Goal: Task Accomplishment & Management: Complete application form

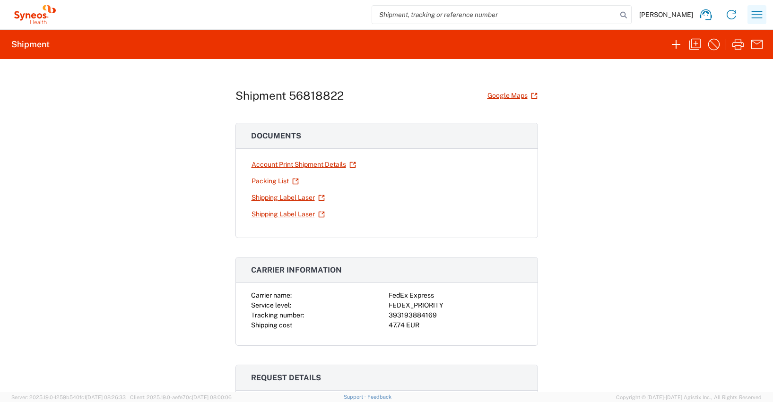
click at [757, 13] on icon "button" at bounding box center [757, 14] width 15 height 15
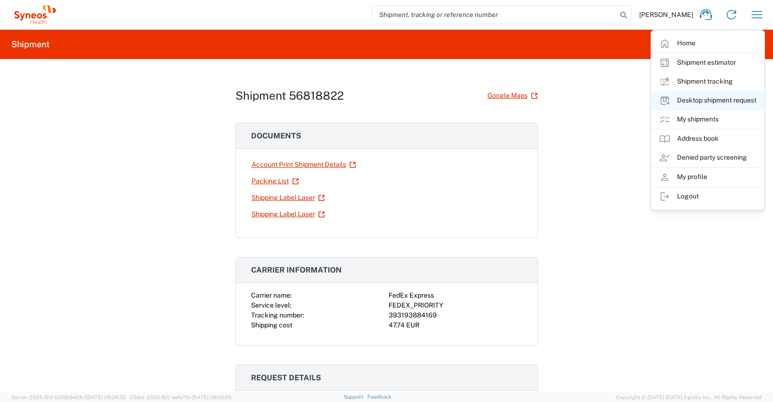
click at [697, 99] on link "Desktop shipment request" at bounding box center [708, 100] width 113 height 19
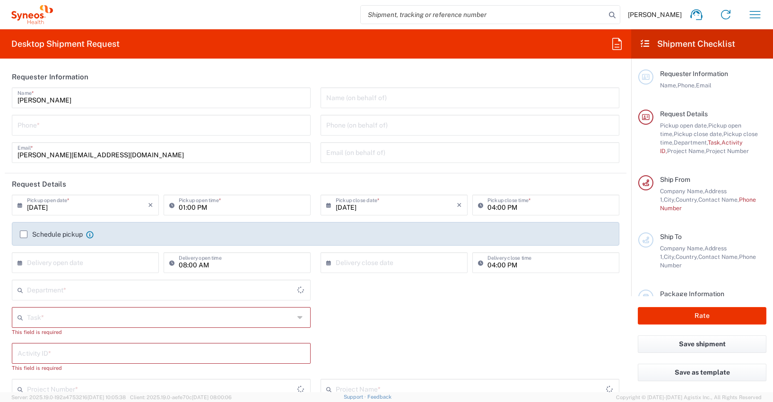
type input "4510"
type input "[GEOGRAPHIC_DATA]"
type input "Syneos Health Germany GMBH"
click at [20, 126] on input "tel" at bounding box center [161, 124] width 288 height 17
type input "[PHONE_NUMBER]"
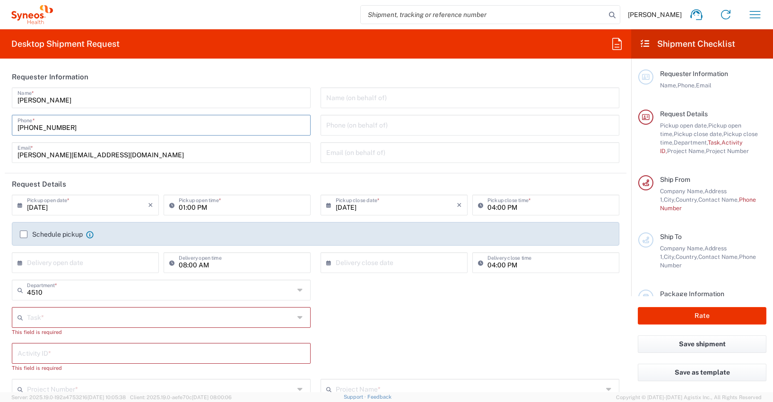
type input "[PERSON_NAME][EMAIL_ADDRESS][DOMAIN_NAME]"
type input "Other"
type input "4510"
type input "4510 DEPARTMENTAL EXPENSE"
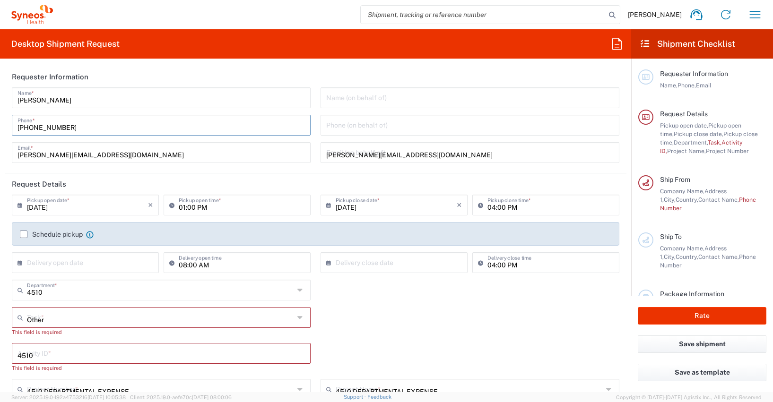
type input "[PHONE_NUMBER]"
type input "Syneos Health Germany GMBH"
type input "Syneos Health"
type input "[PERSON_NAME]-Ring 6"
type input "Munchen"
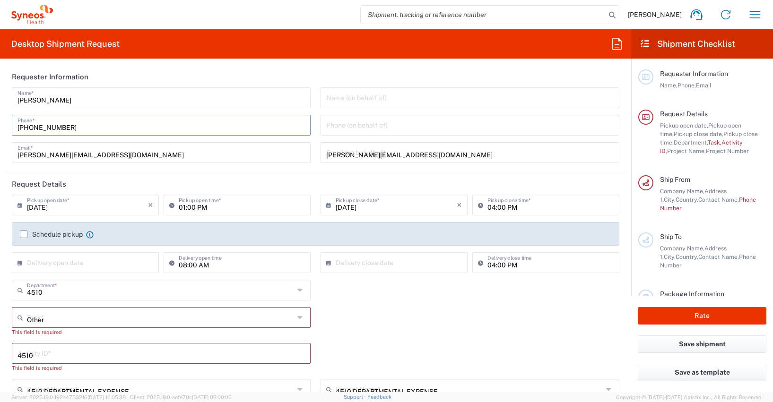
type input "[GEOGRAPHIC_DATA]"
type input "81929"
type input "[PERSON_NAME]"
type input "[PHONE_NUMBER]"
type input "[PERSON_NAME][EMAIL_ADDRESS][DOMAIN_NAME]"
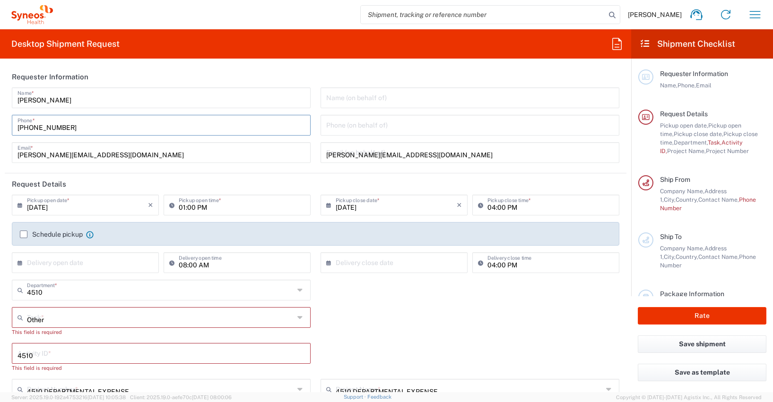
type input "[US_VEHICLE_IDENTIFICATION_NUMBER]"
type input "Medium Box"
type input "2"
type input "33.02"
type input "29.21"
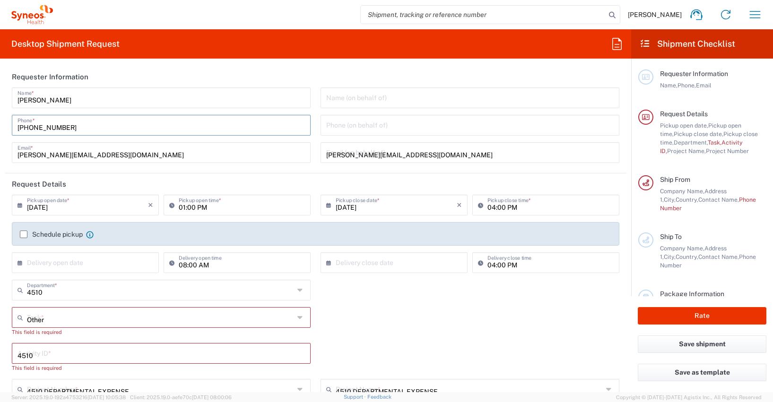
type input "6.35"
type input "cm"
type input "2.5"
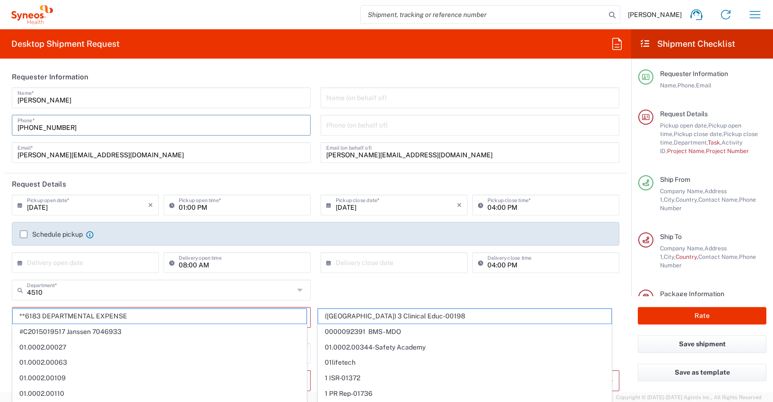
type input "Syneos Health Germany GMBH"
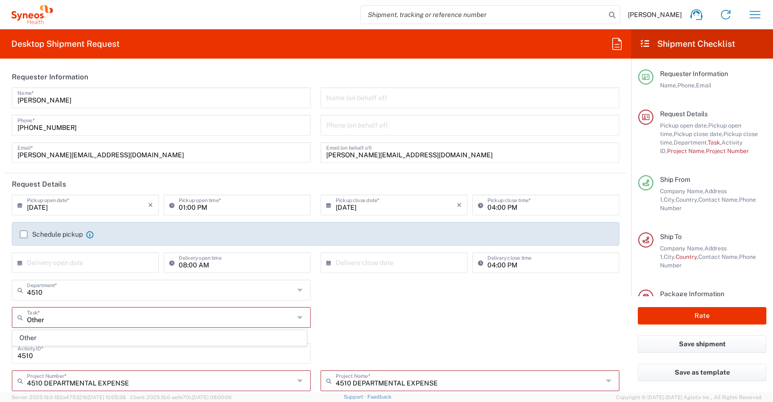
click at [23, 235] on label "Schedule pickup" at bounding box center [51, 235] width 63 height 8
click at [24, 235] on input "Schedule pickup" at bounding box center [24, 235] width 0 height 0
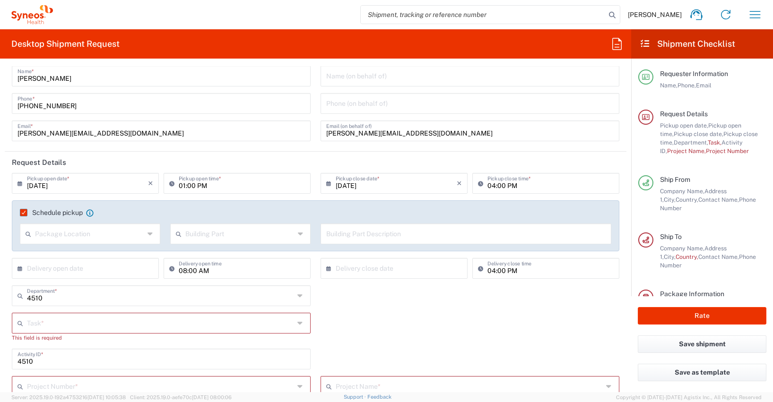
scroll to position [78, 0]
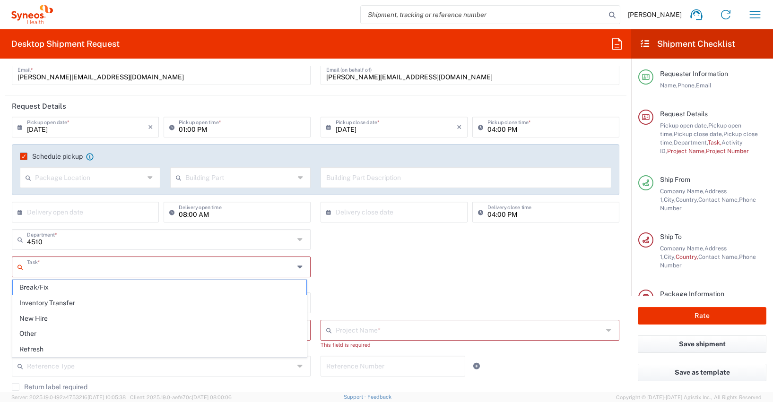
click at [32, 268] on input "text" at bounding box center [160, 266] width 267 height 17
click at [32, 332] on span "Other" at bounding box center [160, 334] width 294 height 15
type input "Other"
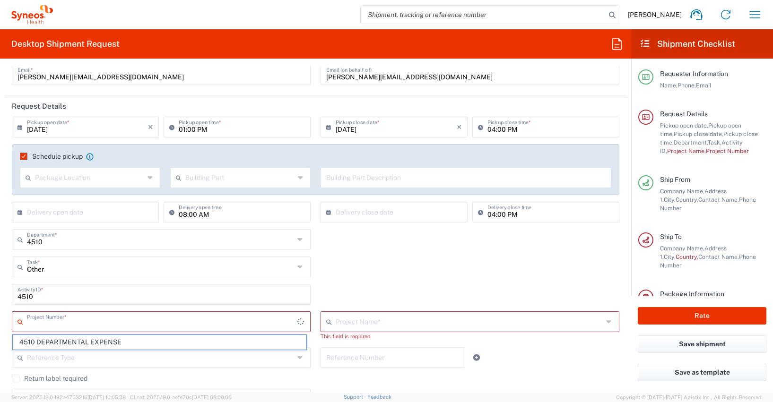
click at [38, 323] on input "text" at bounding box center [162, 321] width 271 height 17
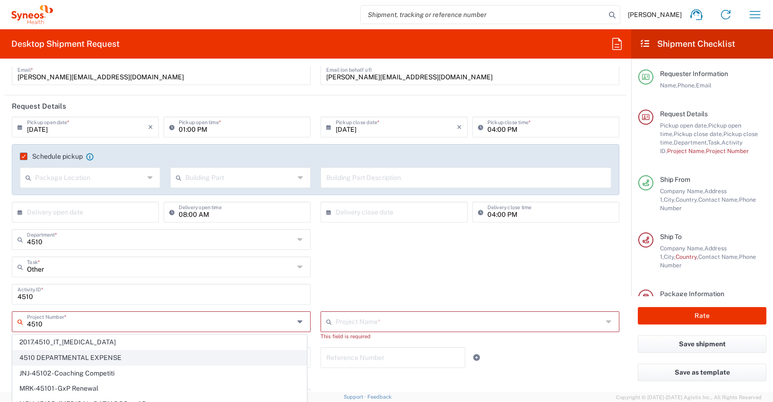
click at [73, 357] on span "4510 DEPARTMENTAL EXPENSE" at bounding box center [160, 358] width 294 height 15
type input "4510 DEPARTMENTAL EXPENSE"
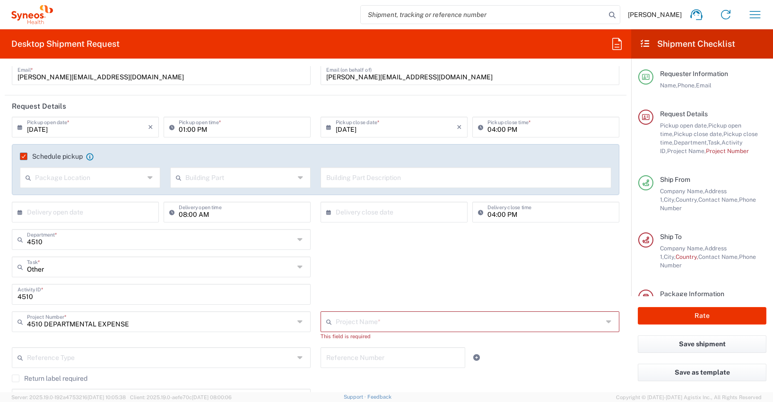
type input "4510 DEPARTMENTAL EXPENSE"
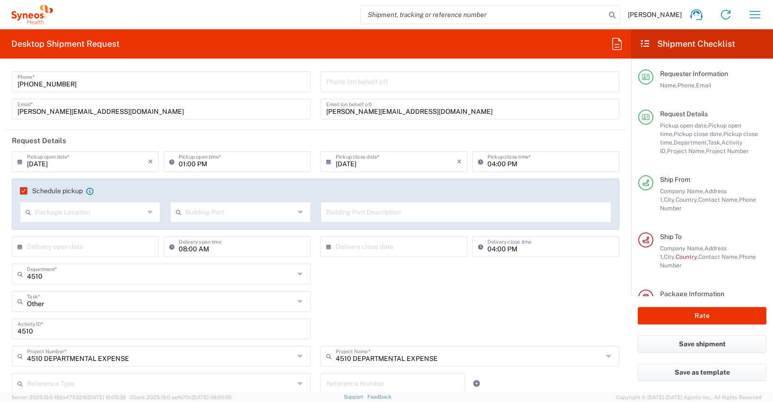
scroll to position [0, 0]
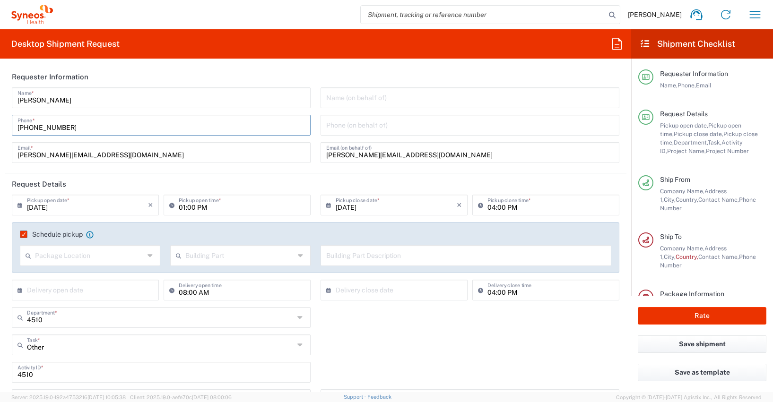
drag, startPoint x: 71, startPoint y: 128, endPoint x: 8, endPoint y: 128, distance: 63.8
click at [8, 128] on div "[PERSON_NAME] Name * [PHONE_NUMBER] Phone * [PERSON_NAME][EMAIL_ADDRESS][DOMAIN…" at bounding box center [161, 128] width 309 height 82
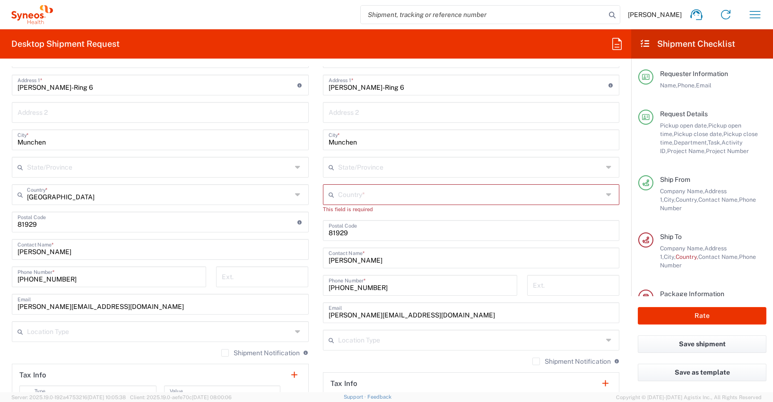
scroll to position [522, 0]
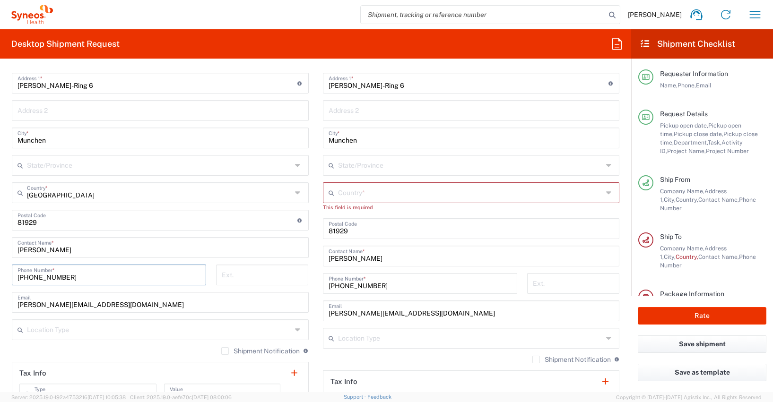
drag, startPoint x: 76, startPoint y: 278, endPoint x: 7, endPoint y: 276, distance: 69.5
click at [7, 276] on div "[PHONE_NUMBER] Phone Number *" at bounding box center [109, 278] width 204 height 27
paste input "728392657"
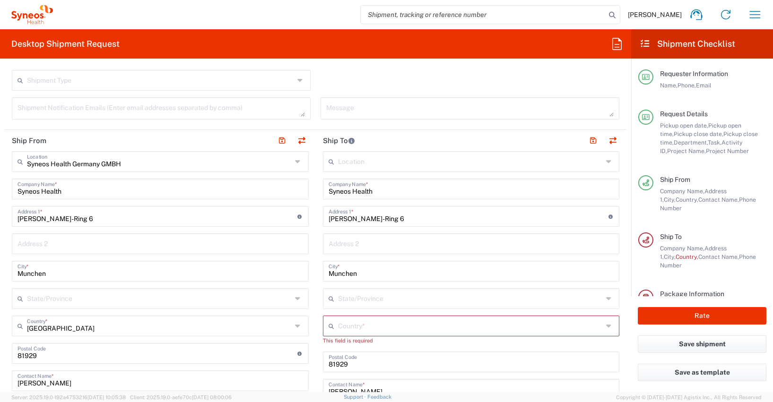
scroll to position [188, 0]
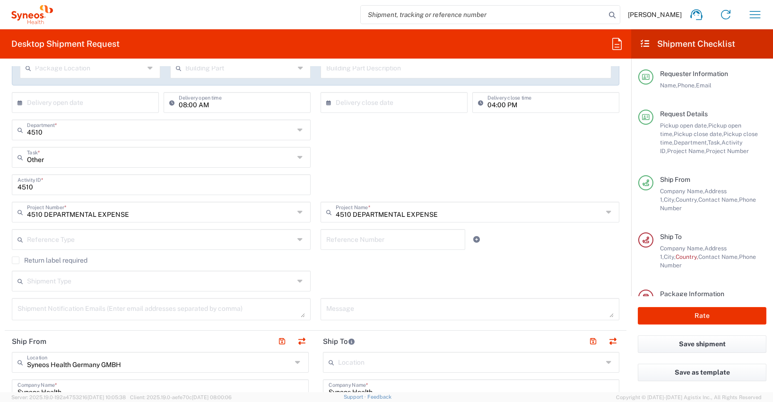
type input "[PHONE_NUMBER]"
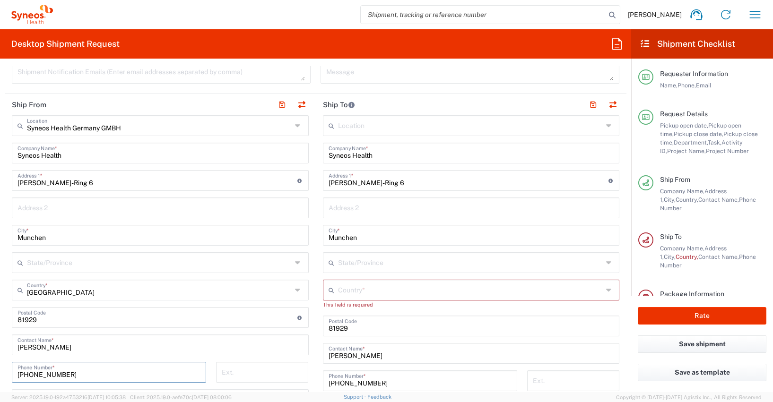
scroll to position [427, 0]
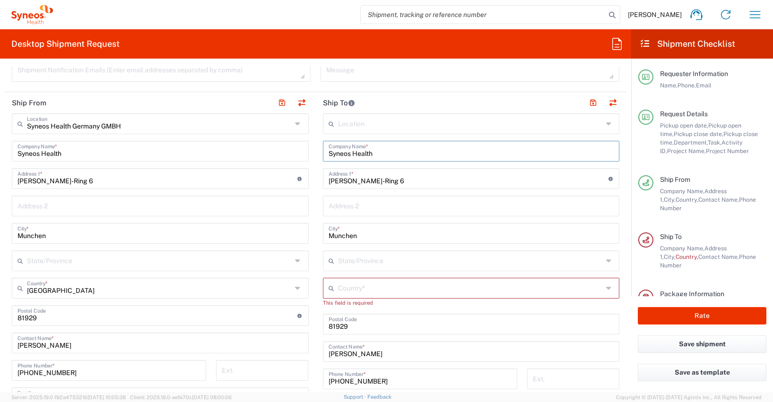
click at [376, 157] on input "Syneos Health" at bounding box center [472, 150] width 286 height 17
type input "S"
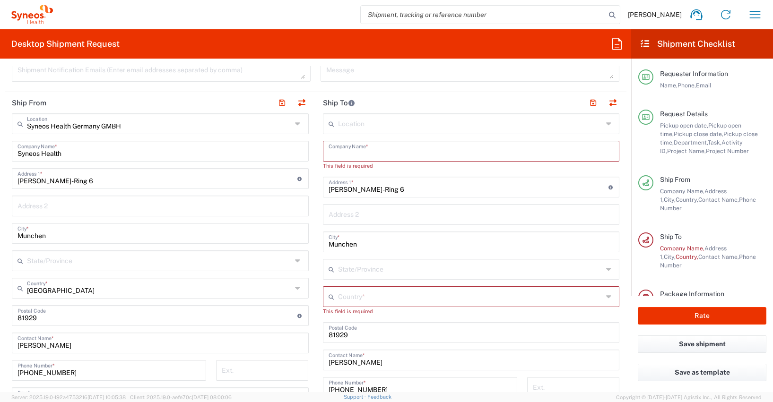
paste input "[PERSON_NAME]"
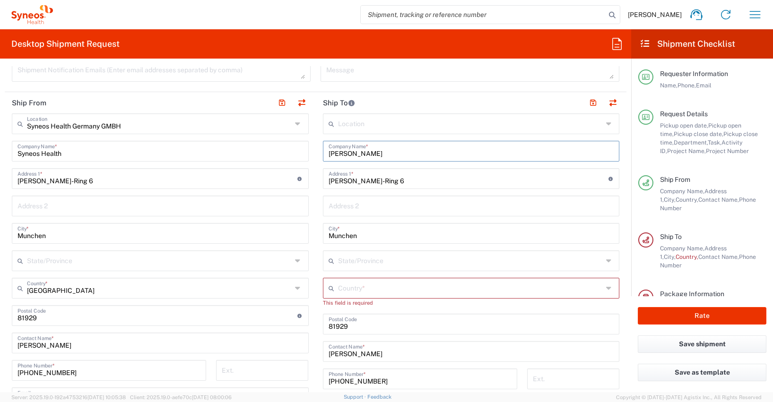
type input "[PERSON_NAME]"
click at [380, 70] on textarea at bounding box center [470, 70] width 288 height 17
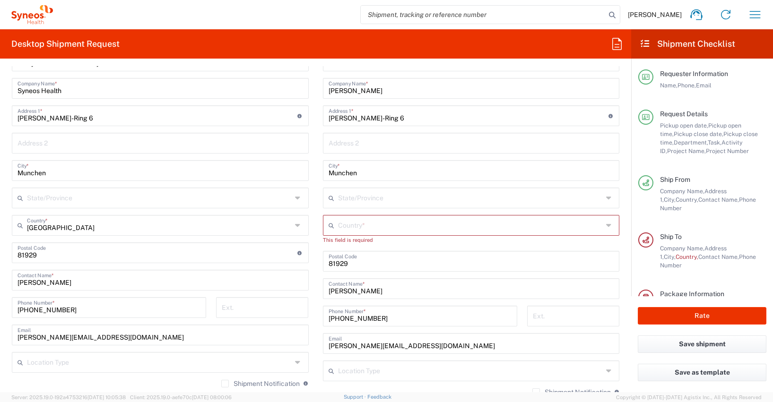
scroll to position [491, 0]
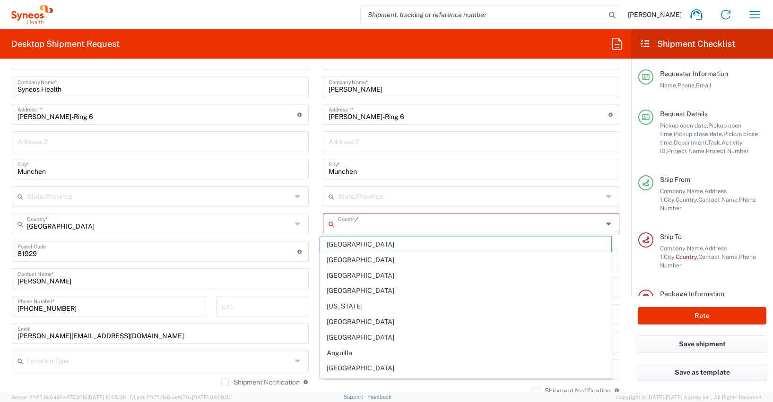
click at [338, 224] on input "text" at bounding box center [470, 223] width 265 height 17
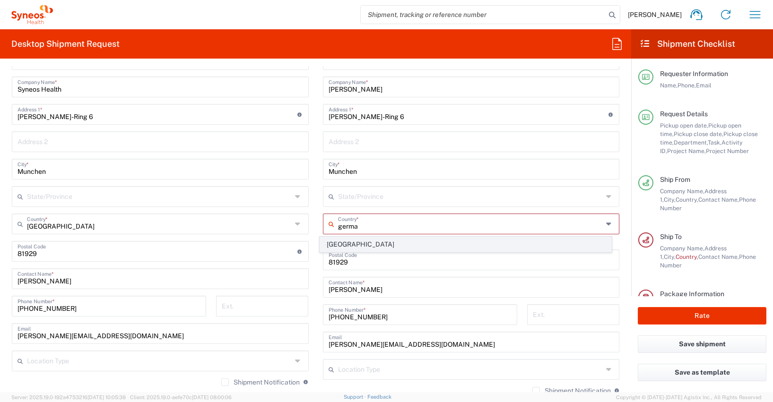
click at [335, 243] on span "[GEOGRAPHIC_DATA]" at bounding box center [465, 244] width 291 height 15
type input "[GEOGRAPHIC_DATA]"
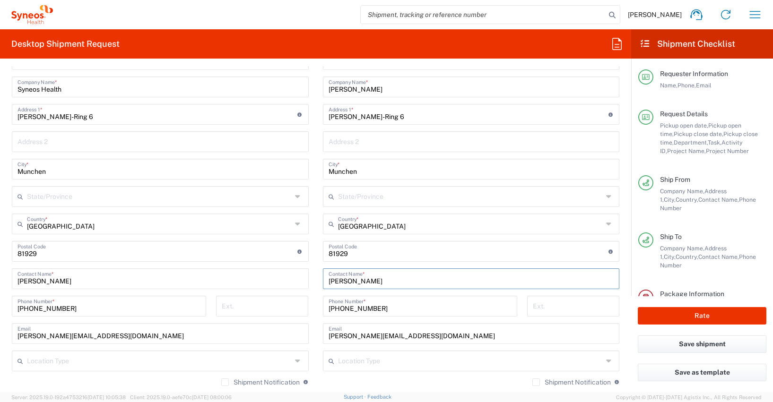
drag, startPoint x: 393, startPoint y: 284, endPoint x: 322, endPoint y: 282, distance: 71.4
click at [323, 282] on div "[PERSON_NAME] Contact Name *" at bounding box center [471, 279] width 297 height 21
paste input "[PERSON_NAME]"
type input "[PERSON_NAME]"
drag, startPoint x: 402, startPoint y: 119, endPoint x: 315, endPoint y: 118, distance: 86.6
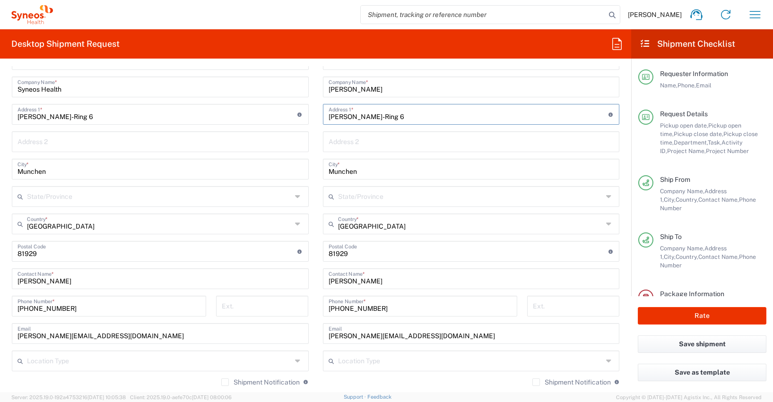
click at [316, 118] on main "Location [PERSON_NAME] LLC-[GEOGRAPHIC_DATA] [GEOGRAPHIC_DATA] [GEOGRAPHIC_DATA…" at bounding box center [471, 247] width 311 height 397
paste input "[STREET_ADDRESS]"
type input "[STREET_ADDRESS]"
click at [341, 171] on input "Munchen" at bounding box center [472, 168] width 286 height 17
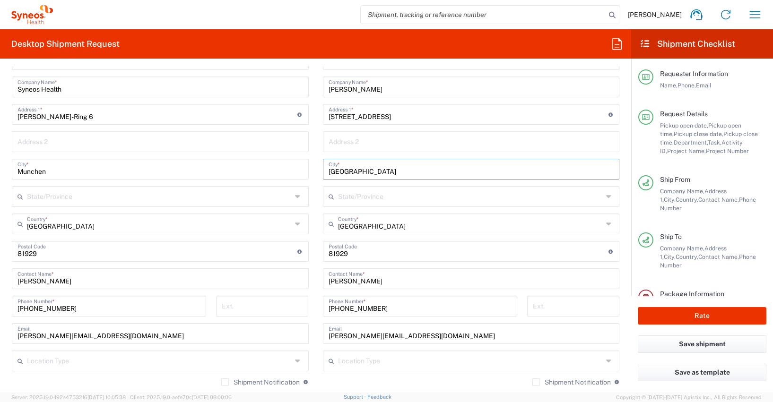
type input "[GEOGRAPHIC_DATA]"
click at [330, 255] on input "undefined" at bounding box center [469, 251] width 280 height 17
type input "50859"
drag, startPoint x: 382, startPoint y: 307, endPoint x: 310, endPoint y: 295, distance: 72.8
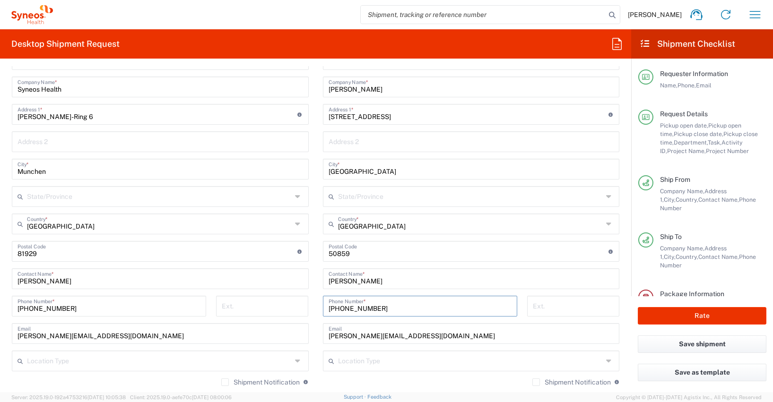
click at [310, 295] on div "Ship From Syneos Health [GEOGRAPHIC_DATA] GMBH Location Syneos Health [GEOGRAPH…" at bounding box center [316, 253] width 622 height 450
paste input "5157677233"
type input "[PHONE_NUMBER]"
drag, startPoint x: 444, startPoint y: 334, endPoint x: 321, endPoint y: 333, distance: 123.4
click at [323, 333] on div "[PERSON_NAME][EMAIL_ADDRESS][DOMAIN_NAME] Email" at bounding box center [471, 333] width 297 height 21
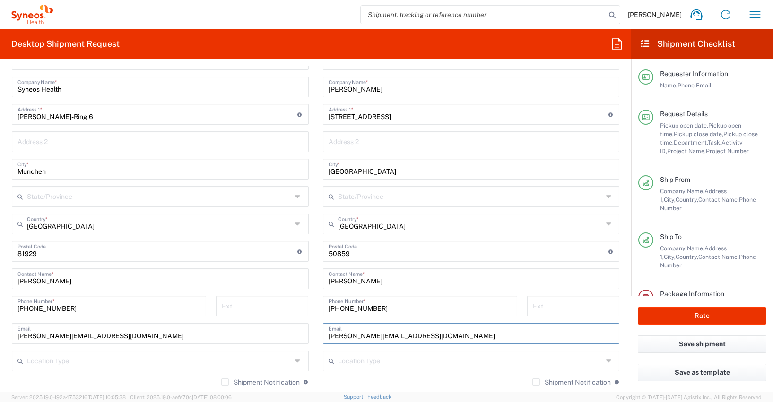
paste input "[PERSON_NAME].[PERSON_NAME]"
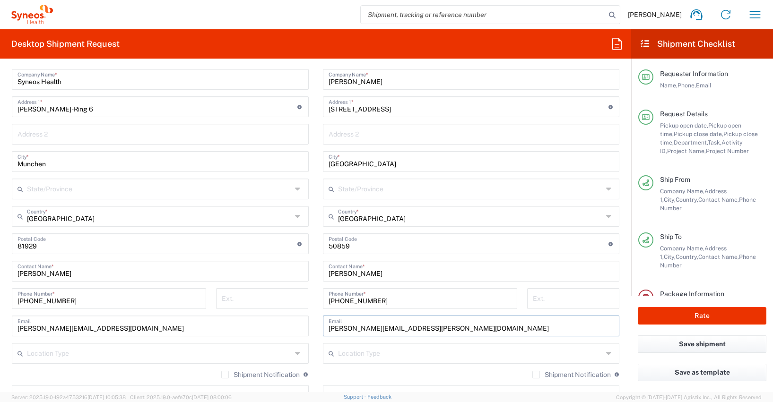
scroll to position [424, 0]
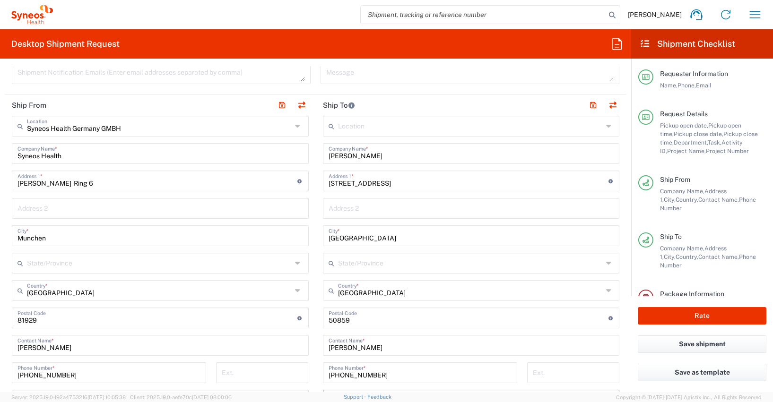
type input "[PERSON_NAME][EMAIL_ADDRESS][PERSON_NAME][DOMAIN_NAME]"
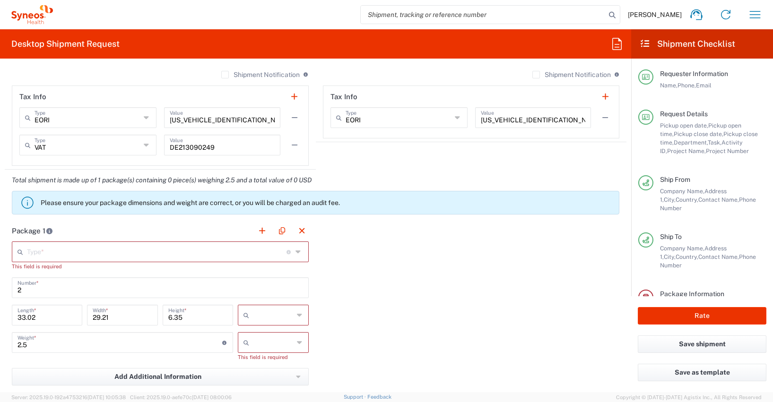
scroll to position [806, 0]
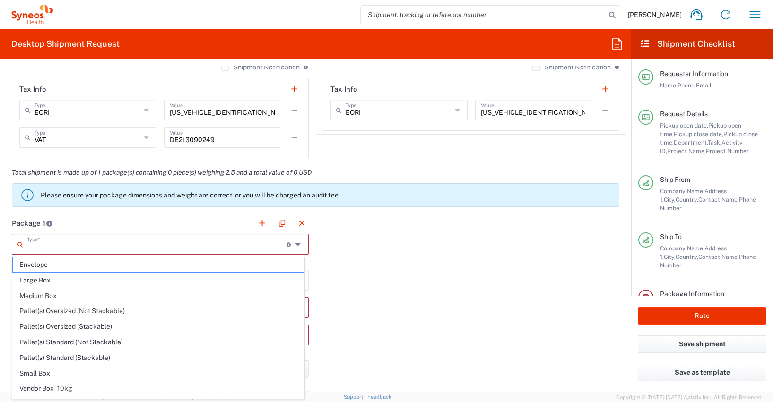
click at [27, 244] on input "text" at bounding box center [157, 244] width 260 height 17
click at [47, 297] on span "Medium Box" at bounding box center [158, 296] width 291 height 15
type input "Medium Box"
type input "13"
type input "11.5"
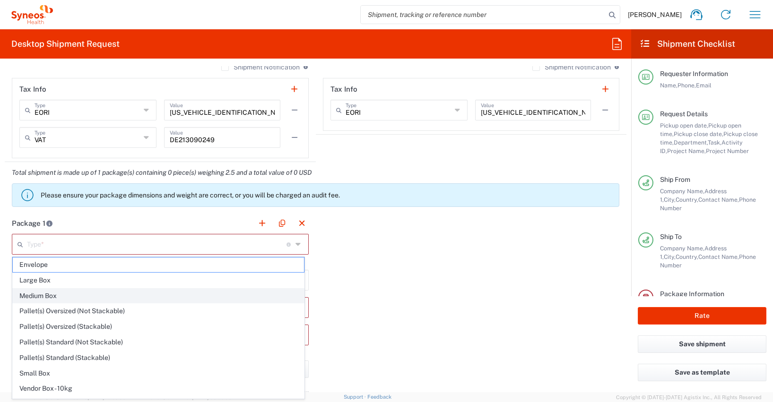
type input "2.5"
type input "in"
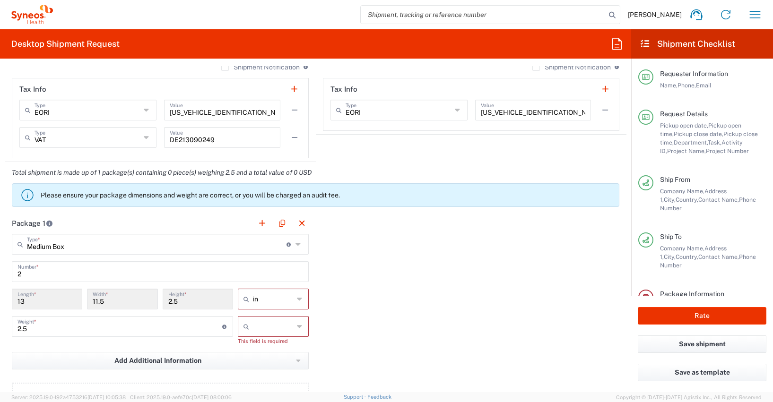
click at [25, 278] on input "2" at bounding box center [160, 271] width 286 height 17
type input "1"
click at [297, 300] on icon at bounding box center [300, 299] width 6 height 15
click at [251, 335] on span "cm" at bounding box center [270, 335] width 68 height 15
type input "33.02"
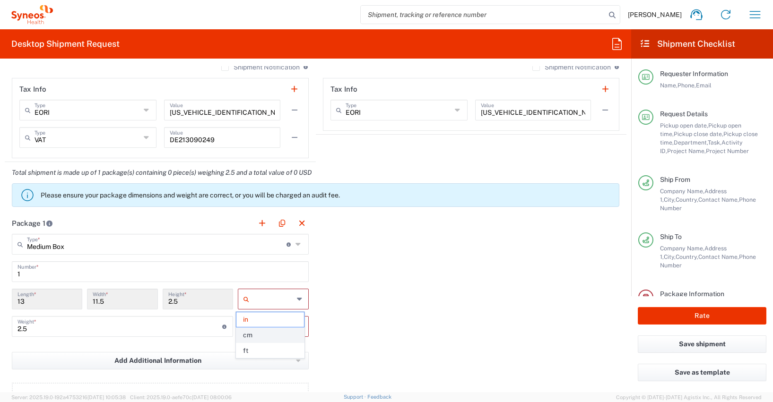
type input "29.21"
type input "6.35"
type input "cm"
click at [297, 327] on icon at bounding box center [300, 326] width 6 height 15
click at [249, 349] on span "kgs" at bounding box center [270, 347] width 68 height 15
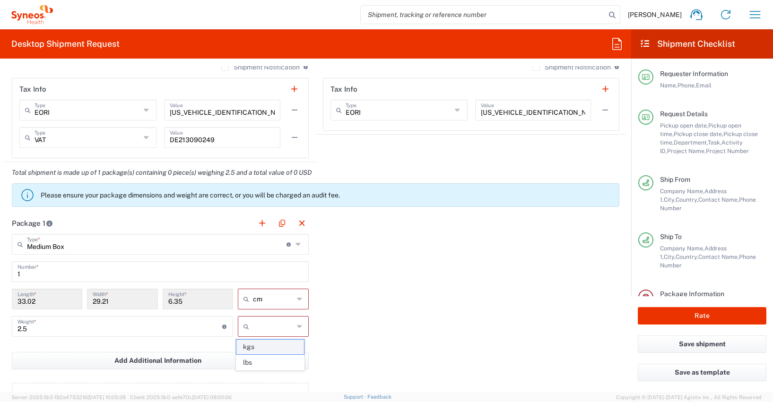
type input "kgs"
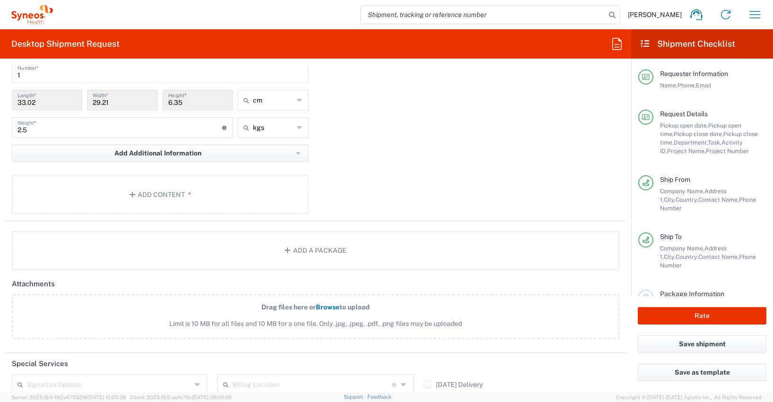
scroll to position [1058, 0]
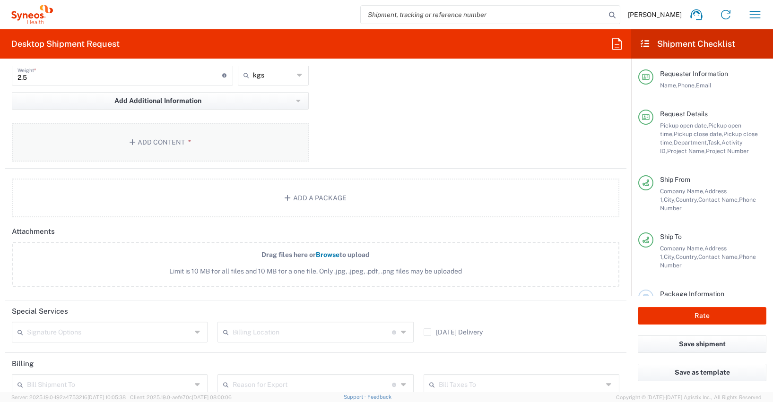
click at [149, 141] on button "Add Content *" at bounding box center [160, 142] width 297 height 39
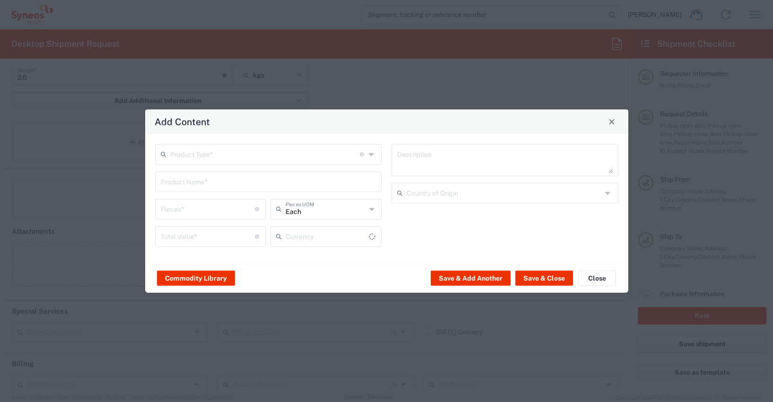
type input "US Dollar"
click at [206, 280] on button "Commodity Library" at bounding box center [196, 278] width 78 height 15
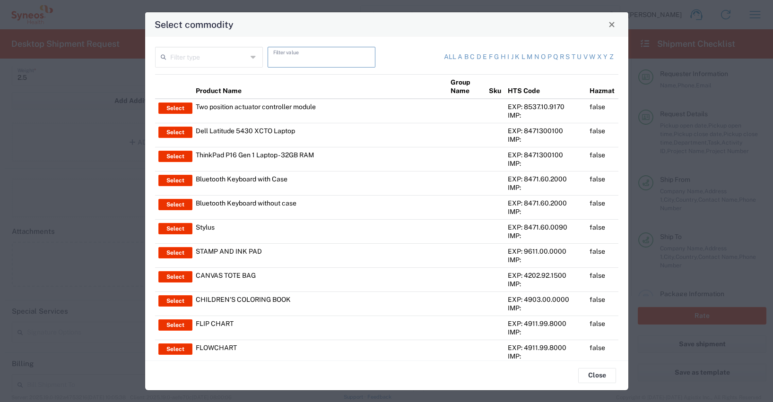
click at [274, 57] on input "text" at bounding box center [321, 56] width 96 height 17
type input "thinkpad"
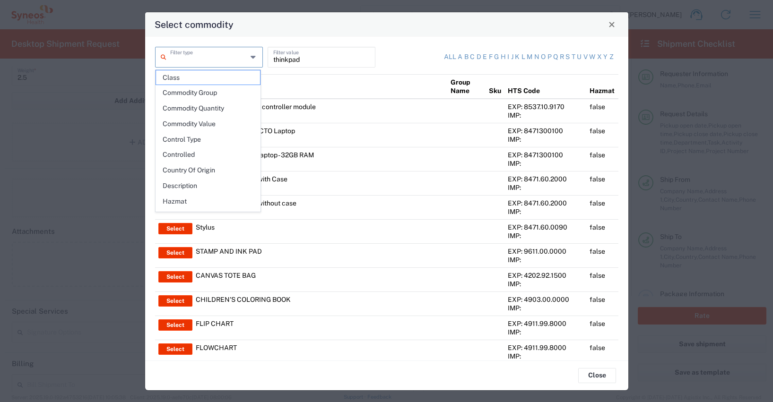
click at [200, 61] on input "text" at bounding box center [208, 56] width 77 height 17
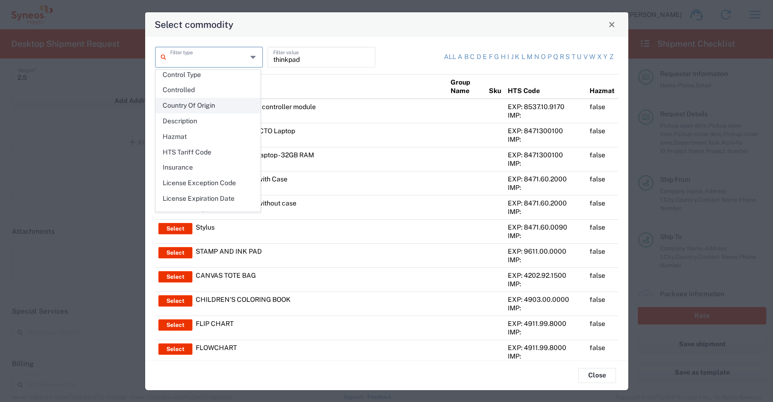
scroll to position [137, 0]
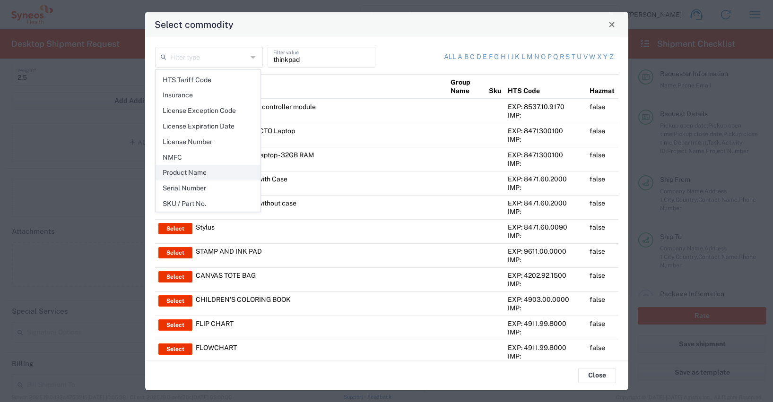
click at [198, 170] on span "Product Name" at bounding box center [208, 173] width 104 height 15
type input "Product Name"
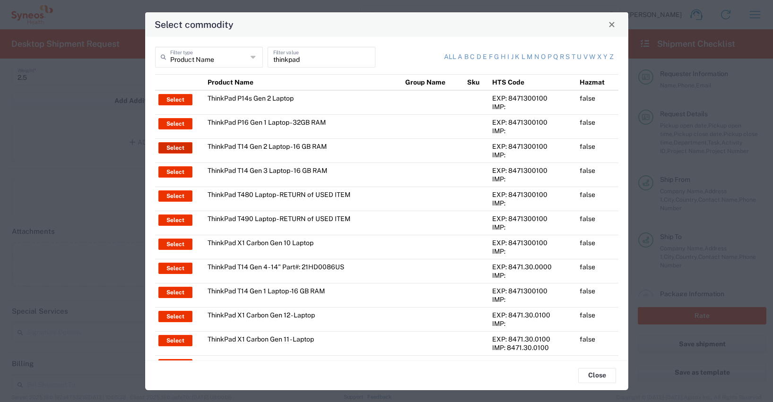
click at [176, 148] on button "Select" at bounding box center [175, 147] width 34 height 11
type input "ThinkPad T14 Gen 2 Laptop - 16 GB RAM"
type input "1"
type textarea "Intel Core i7-1156G7 vProÂ® Processor - 14"- 16 GB RAM - 512 GB SSD"
type input "[GEOGRAPHIC_DATA]"
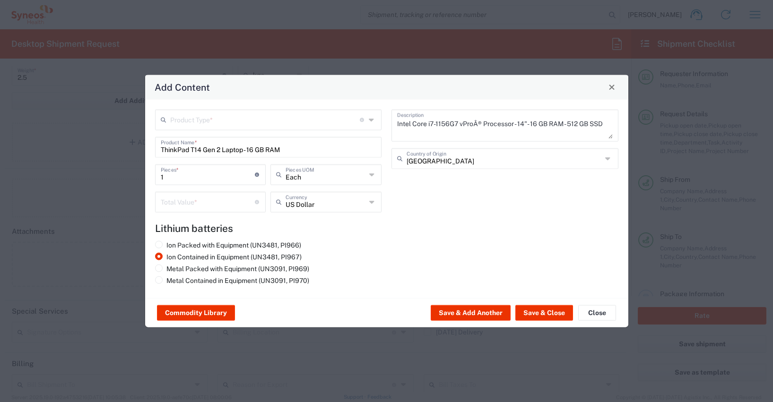
click at [209, 125] on input "text" at bounding box center [265, 119] width 190 height 17
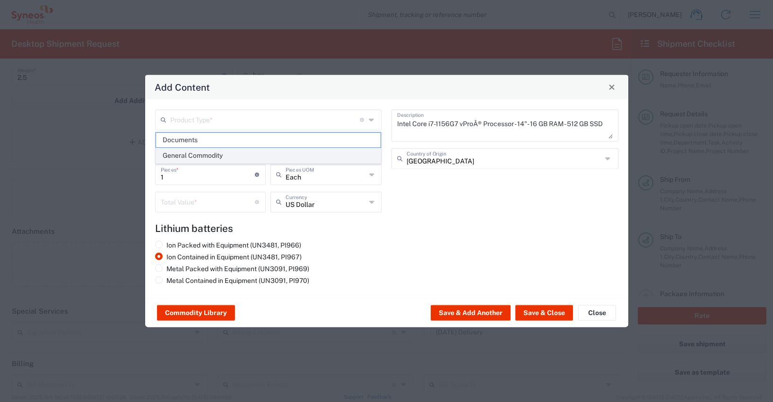
click at [187, 152] on span "General Commodity" at bounding box center [268, 155] width 225 height 15
type input "General Commodity"
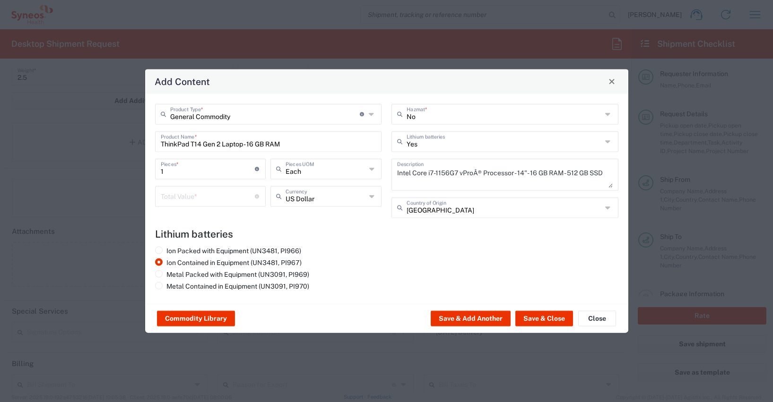
click at [173, 201] on input "number" at bounding box center [208, 195] width 95 height 17
type input "7"
type input "600"
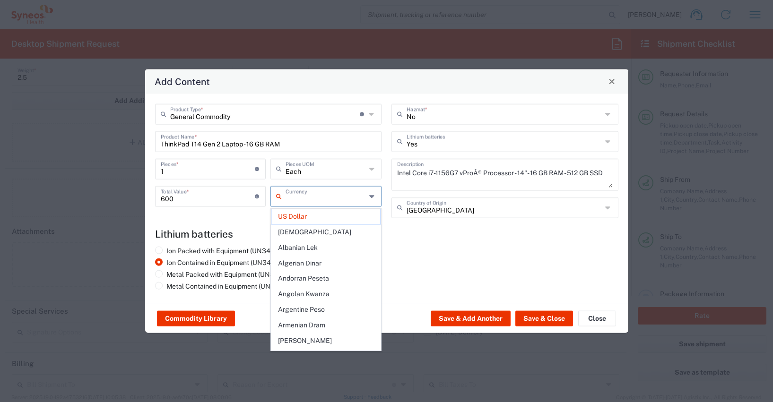
click at [291, 196] on input "text" at bounding box center [326, 195] width 80 height 17
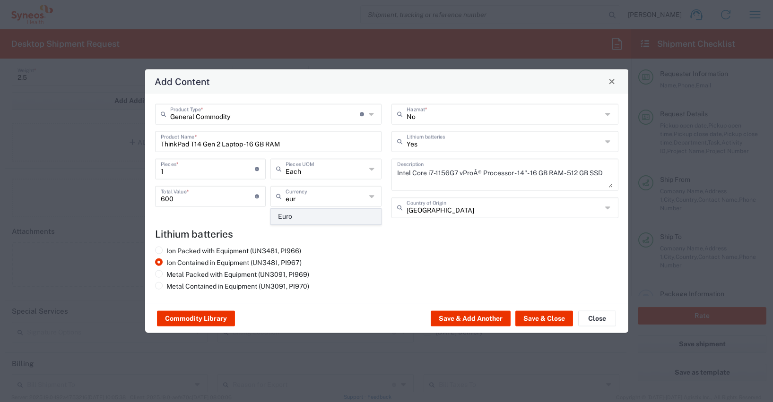
click at [288, 218] on span "Euro" at bounding box center [325, 216] width 109 height 15
type input "Euro"
click at [547, 319] on button "Save & Close" at bounding box center [544, 318] width 58 height 15
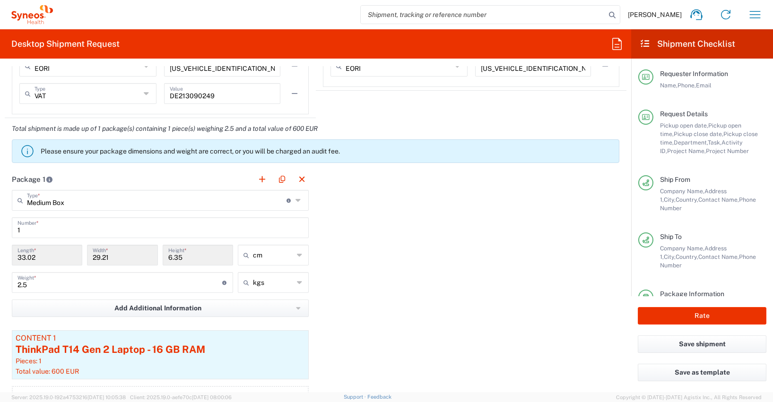
scroll to position [1215, 0]
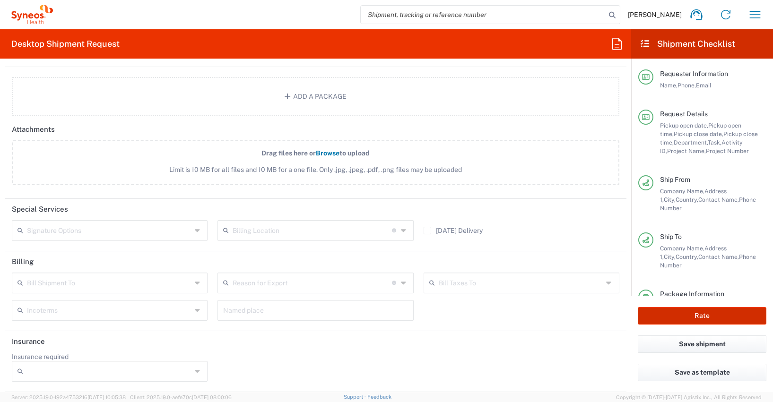
click at [707, 315] on button "Rate" at bounding box center [702, 315] width 129 height 17
type input "4510 DEPARTMENTAL EXPENSE"
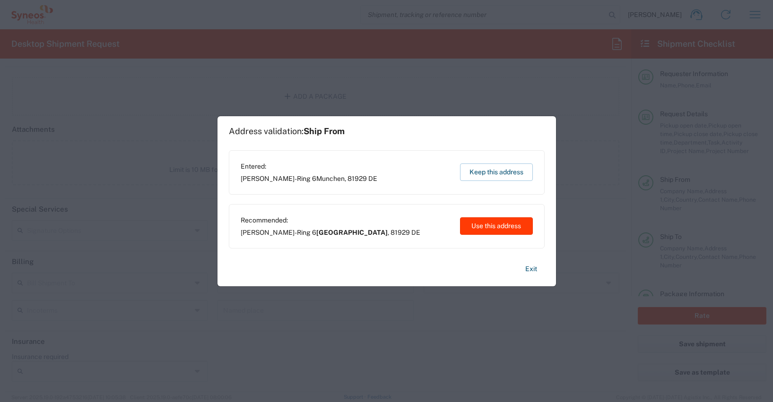
click at [500, 227] on button "Use this address" at bounding box center [496, 226] width 73 height 17
type input "[GEOGRAPHIC_DATA]"
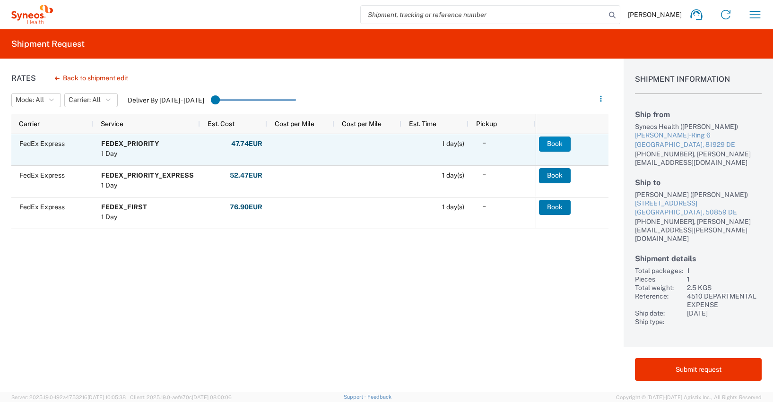
click at [559, 145] on button "Book" at bounding box center [555, 144] width 32 height 15
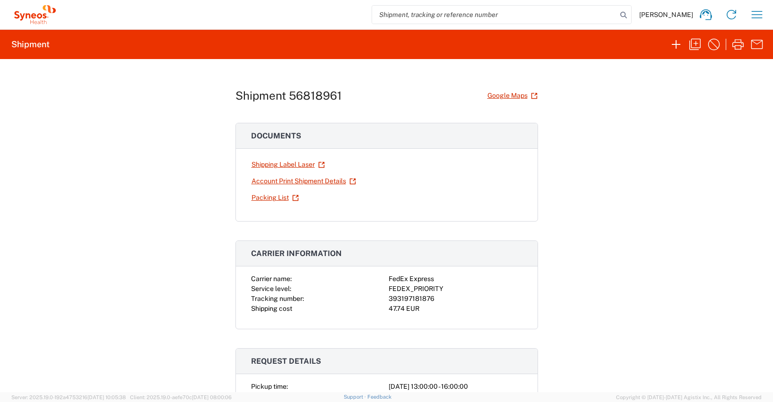
click at [404, 298] on div "393197181876" at bounding box center [456, 299] width 134 height 10
copy div "393197181876"
